Goal: Information Seeking & Learning: Learn about a topic

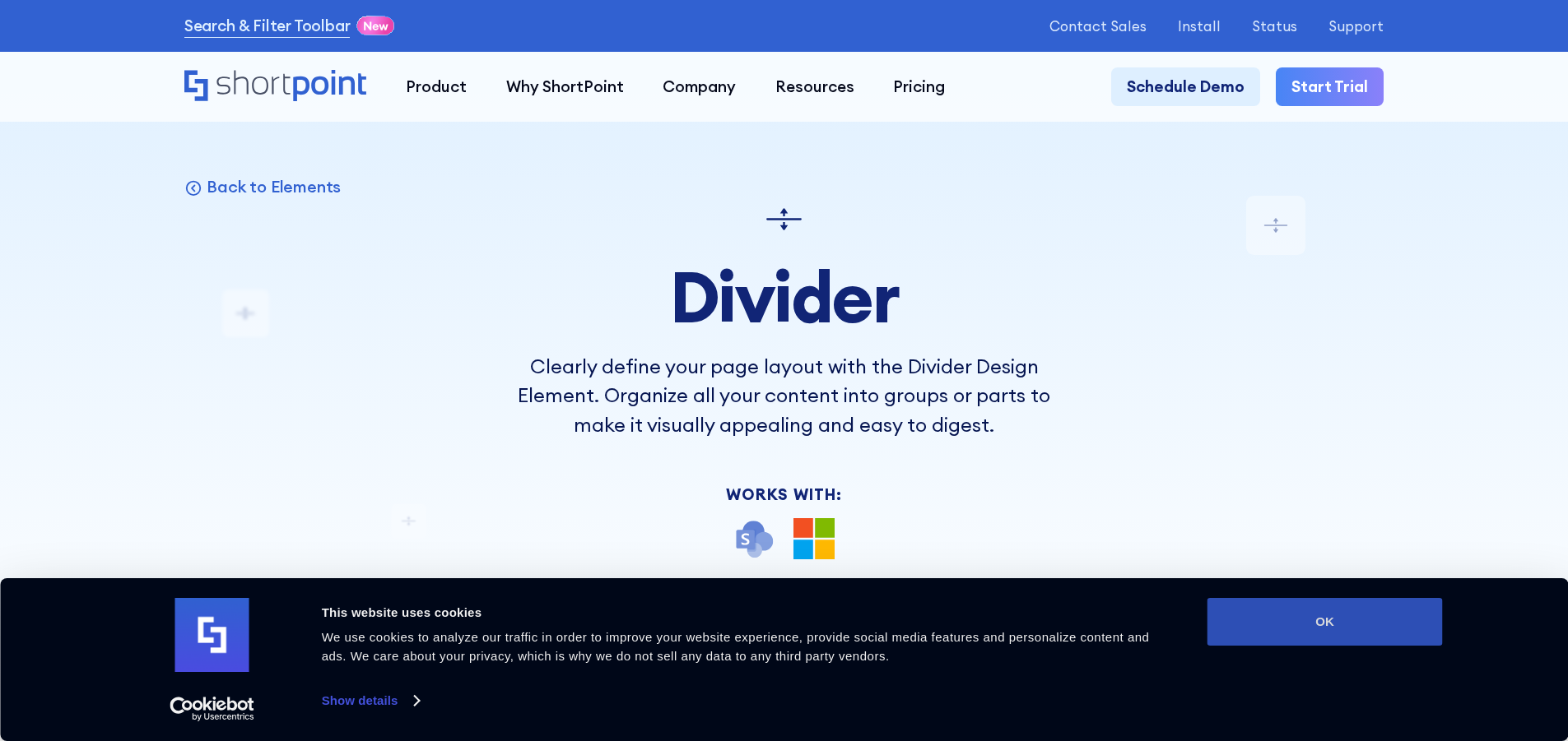
click at [1251, 605] on button "OK" at bounding box center [1325, 622] width 236 height 48
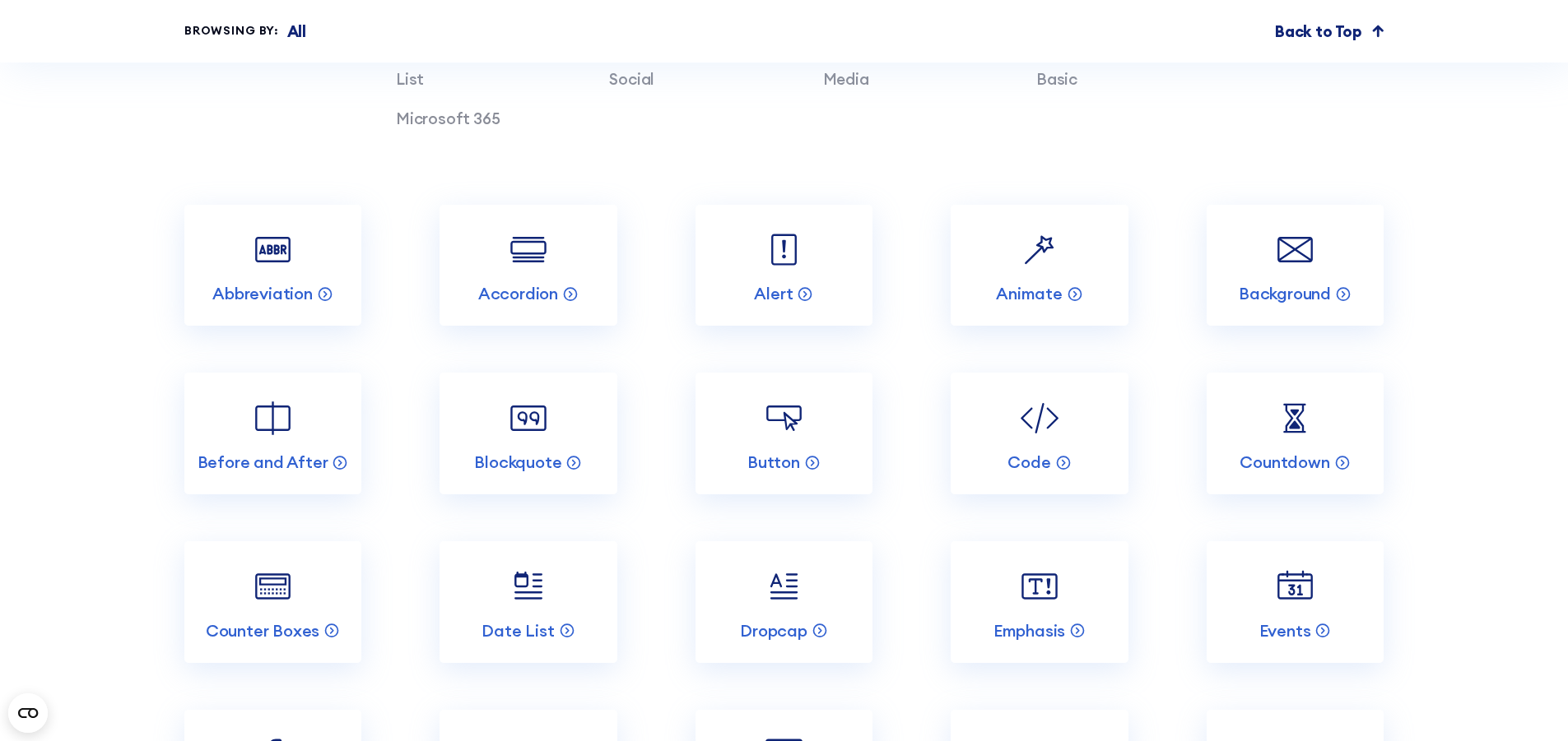
scroll to position [5207, 0]
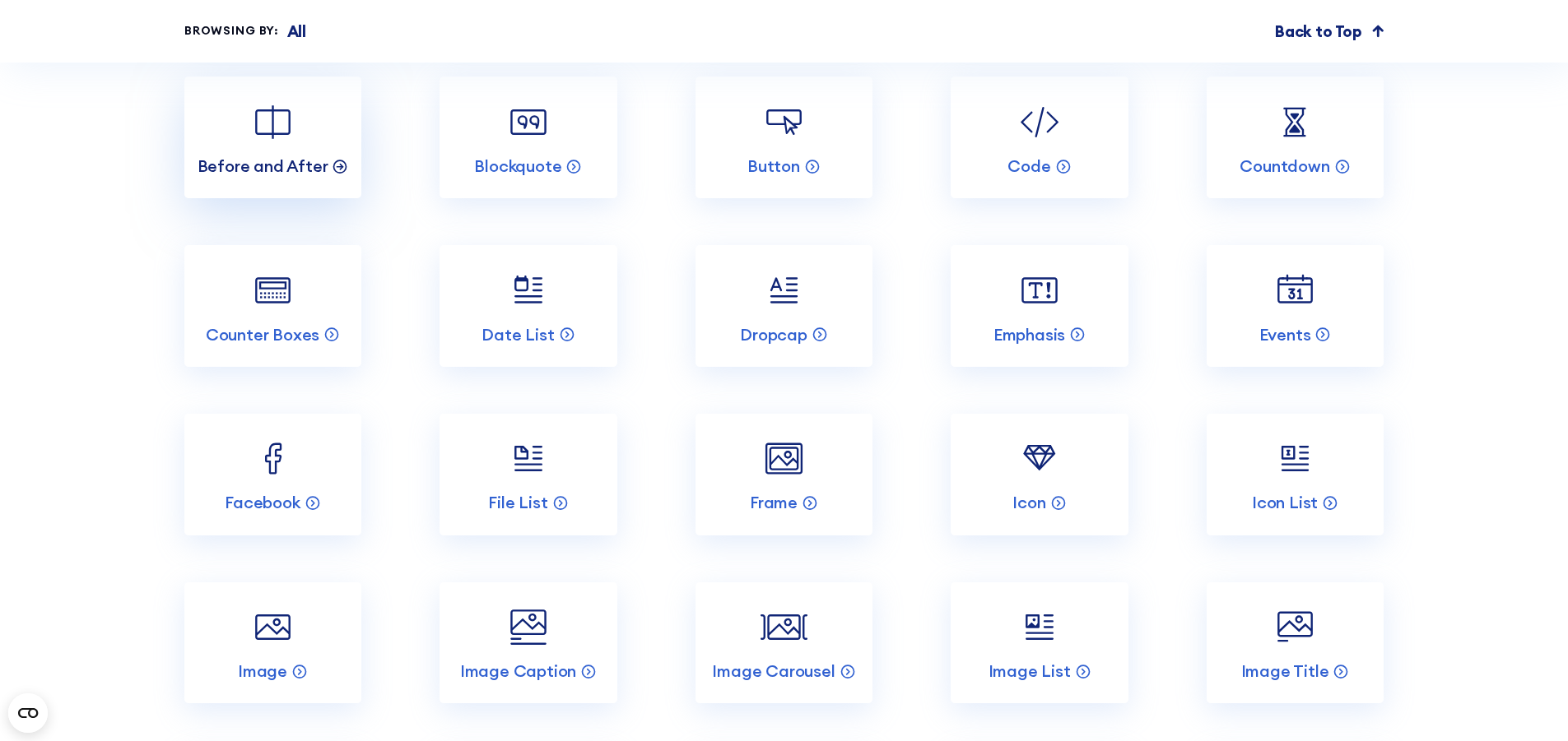
click at [324, 177] on div "Before and After" at bounding box center [272, 166] width 151 height 21
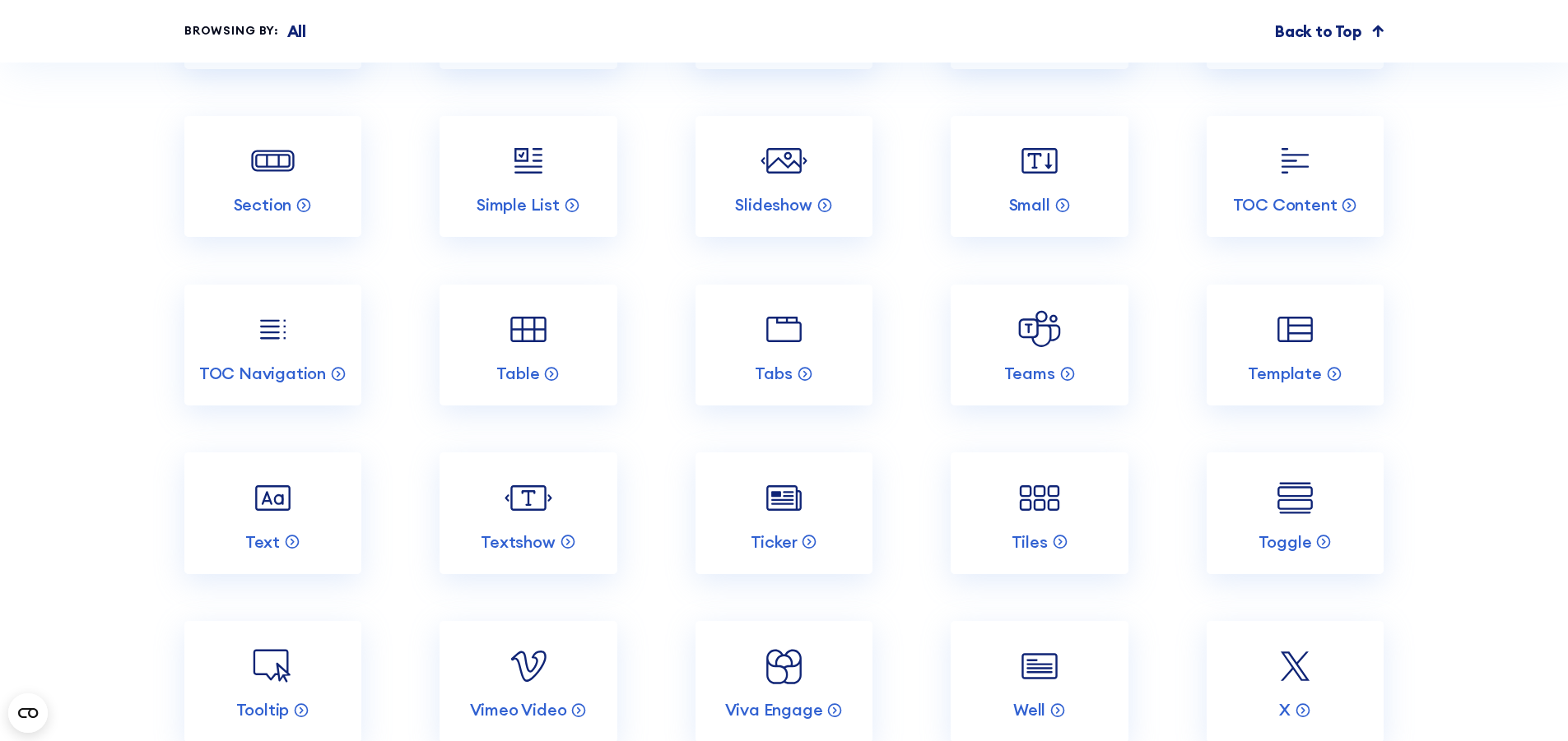
scroll to position [6368, 0]
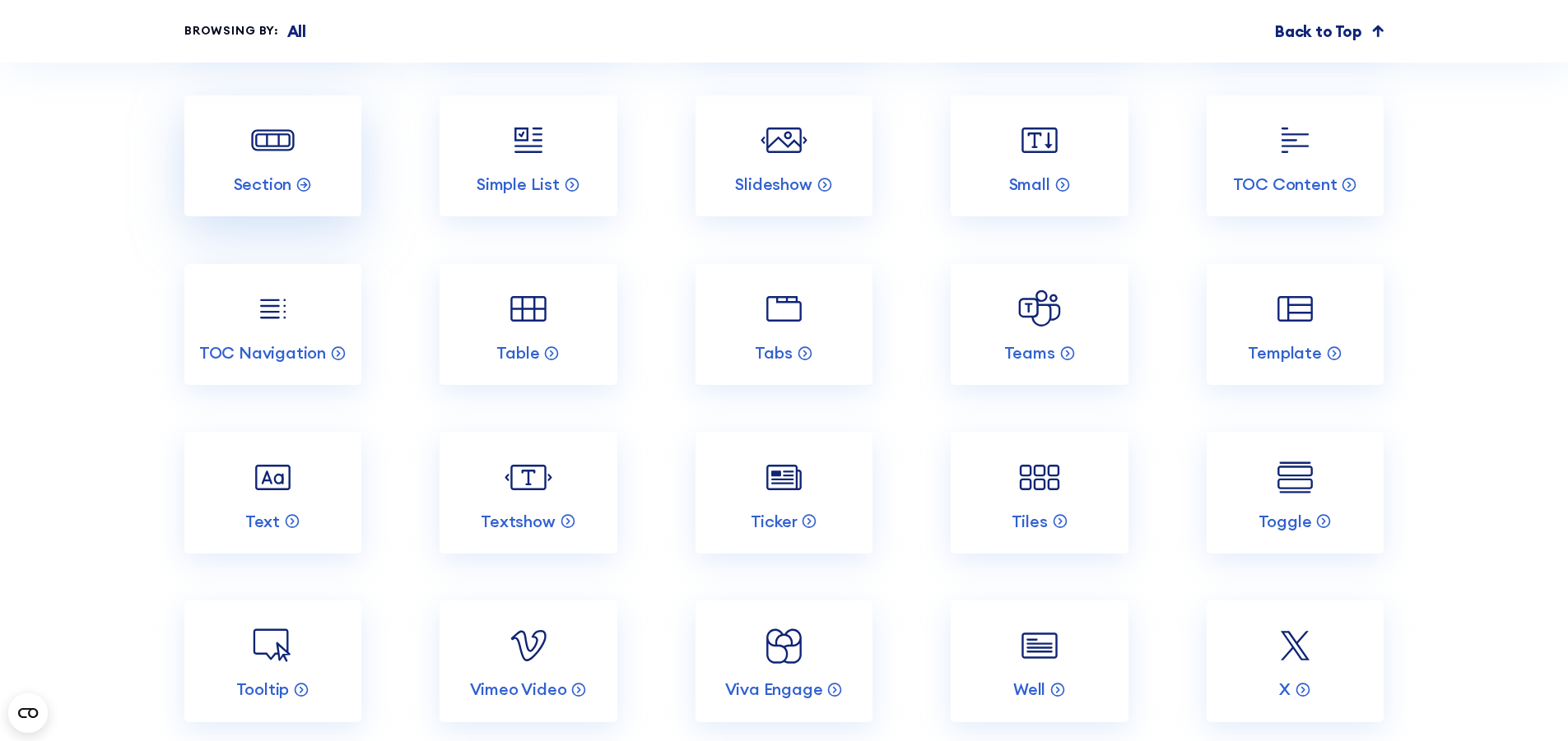
click at [287, 195] on link "Section" at bounding box center [272, 156] width 177 height 122
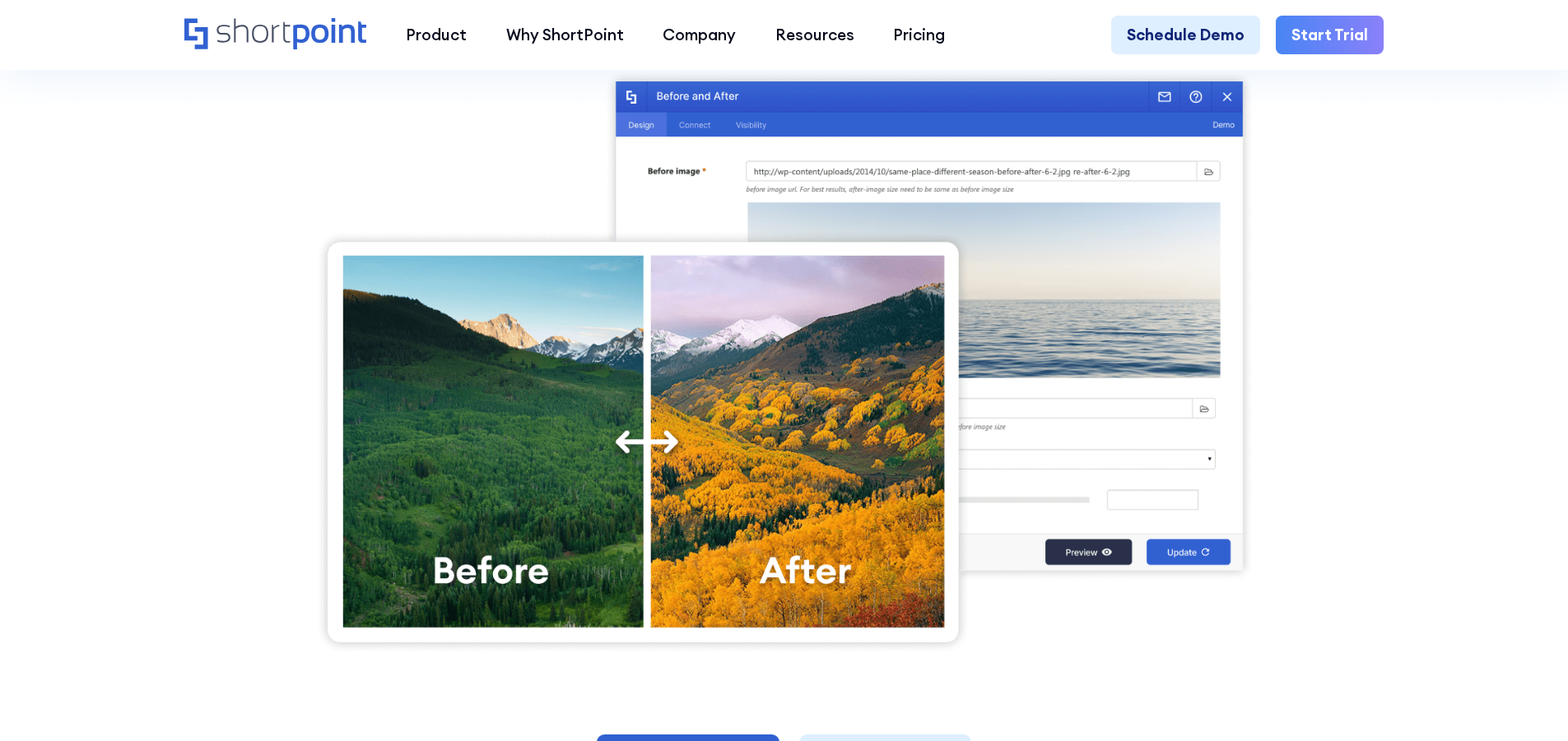
scroll to position [639, 0]
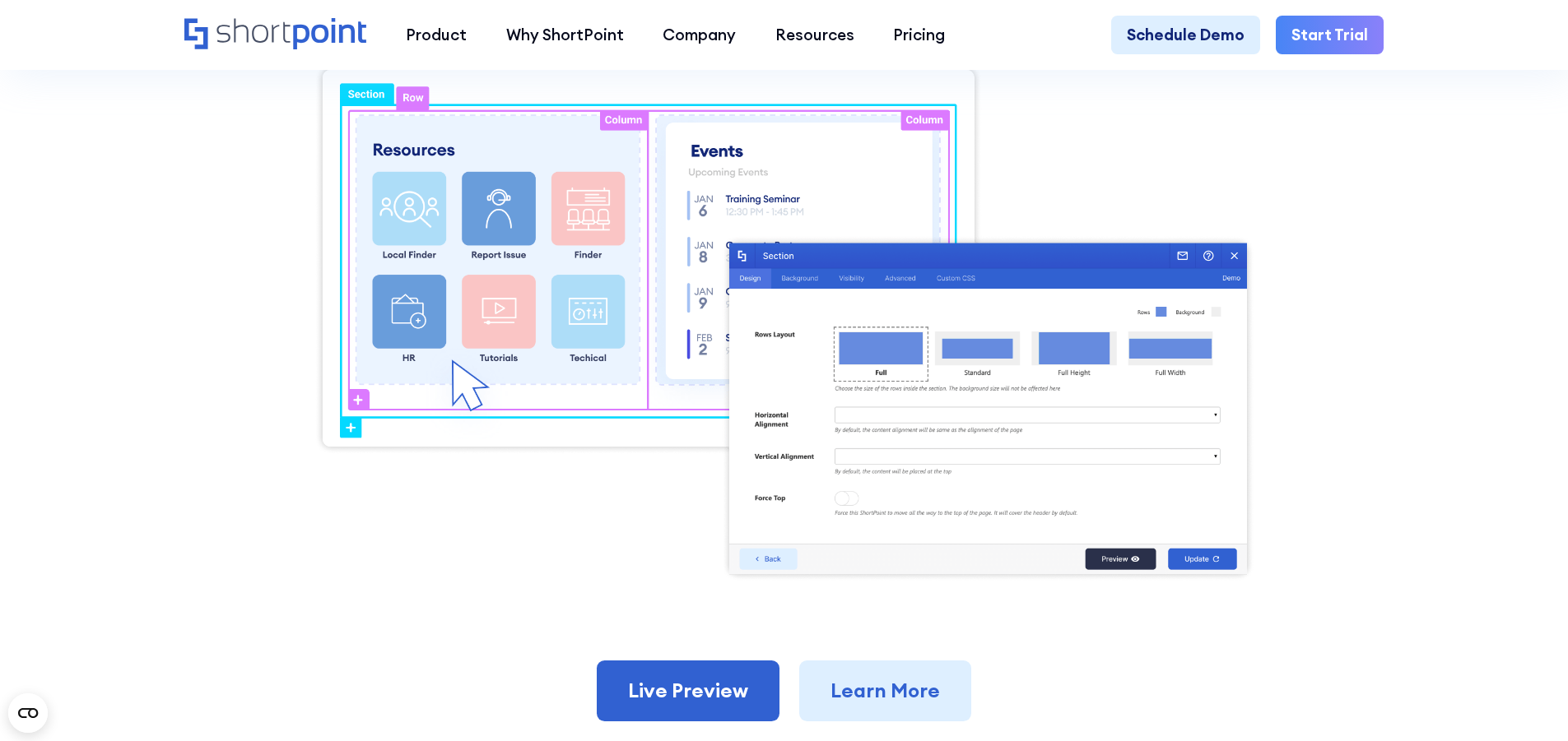
scroll to position [674, 0]
click at [696, 715] on link "Live Preview" at bounding box center [688, 691] width 183 height 61
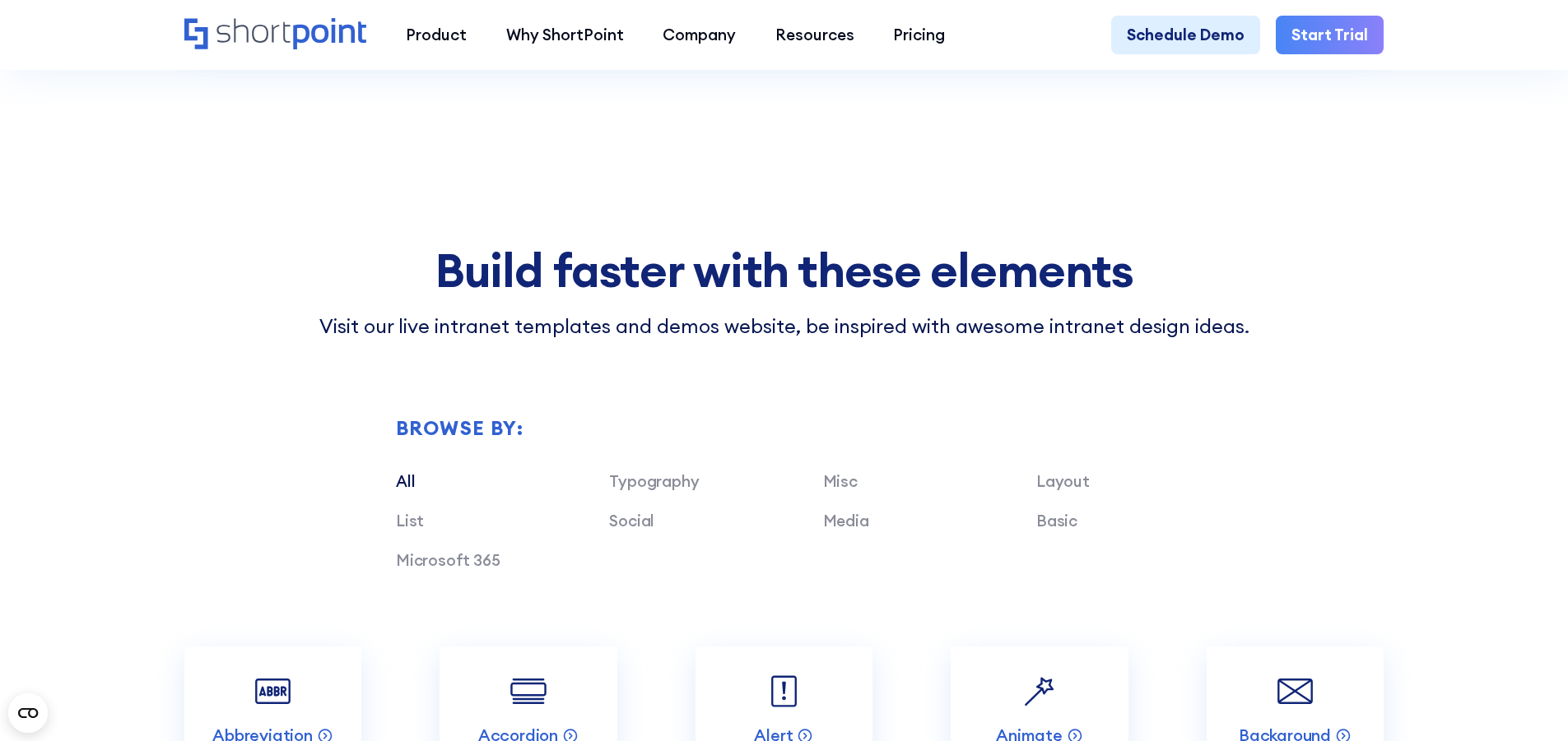
scroll to position [4468, 0]
